Goal: Use online tool/utility: Utilize a website feature to perform a specific function

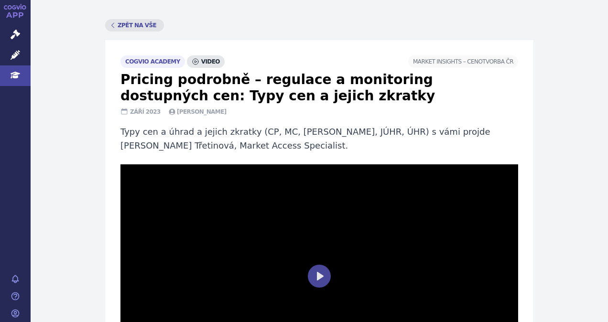
scroll to position [96, 0]
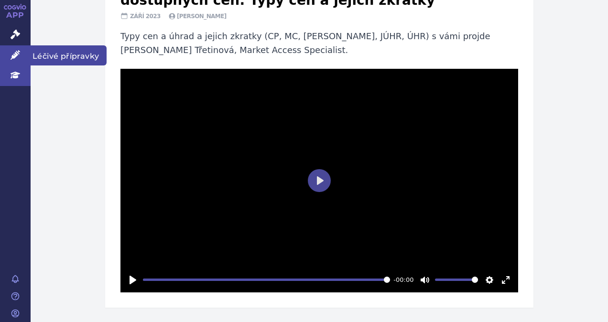
click at [13, 57] on icon at bounding box center [16, 55] width 10 height 10
click at [53, 57] on span "Léčivé přípravky" at bounding box center [69, 55] width 76 height 20
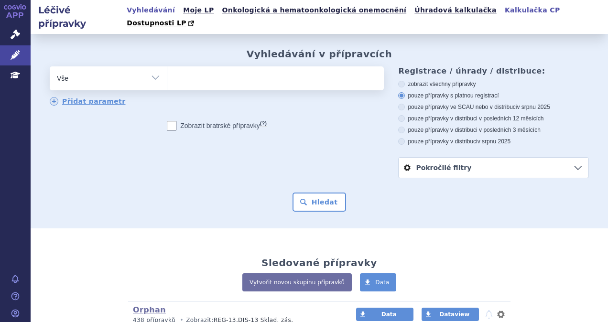
click at [502, 9] on link "Kalkulačka CP" at bounding box center [532, 10] width 61 height 13
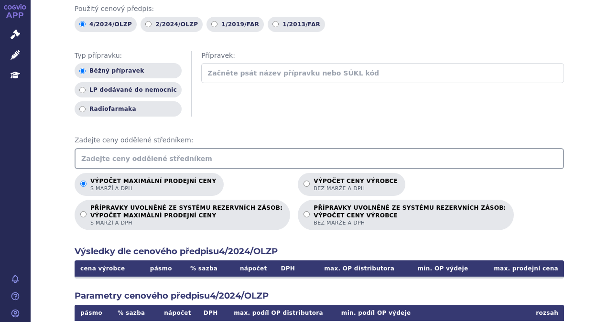
scroll to position [96, 0]
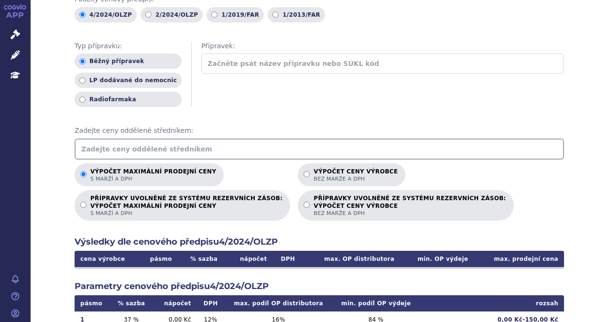
click at [105, 139] on input "text" at bounding box center [320, 149] width 490 height 21
click at [187, 139] on input "text" at bounding box center [320, 149] width 490 height 21
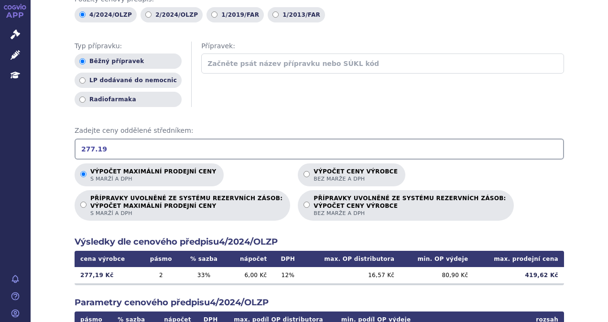
click at [91, 139] on input "277.19" at bounding box center [320, 149] width 490 height 21
type input "277.19"
click at [174, 100] on div "Použitý cenový předpis: 4/2024/OLZP 2/2024/OLZP 1/2019/FAR 1/2013/FAR Typ přípr…" at bounding box center [320, 237] width 490 height 484
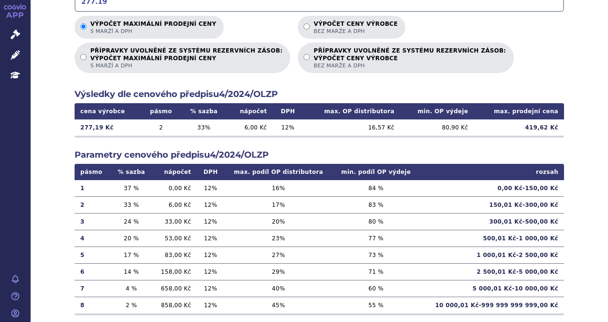
scroll to position [244, 0]
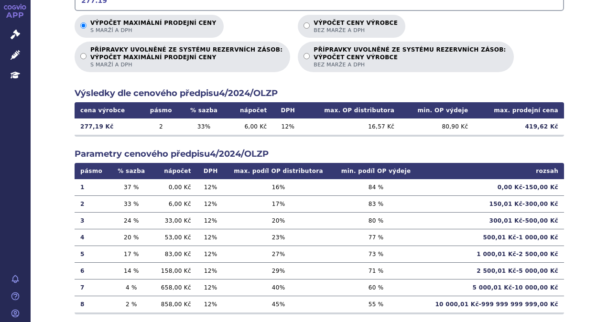
click at [514, 60] on div "Použitý cenový předpis: 4/2024/OLZP 2/2024/OLZP 1/2019/FAR 1/2013/FAR Typ přípr…" at bounding box center [320, 88] width 490 height 484
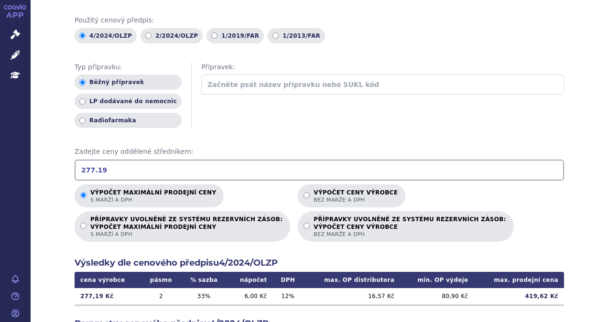
scroll to position [0, 0]
